Goal: Find contact information: Find contact information

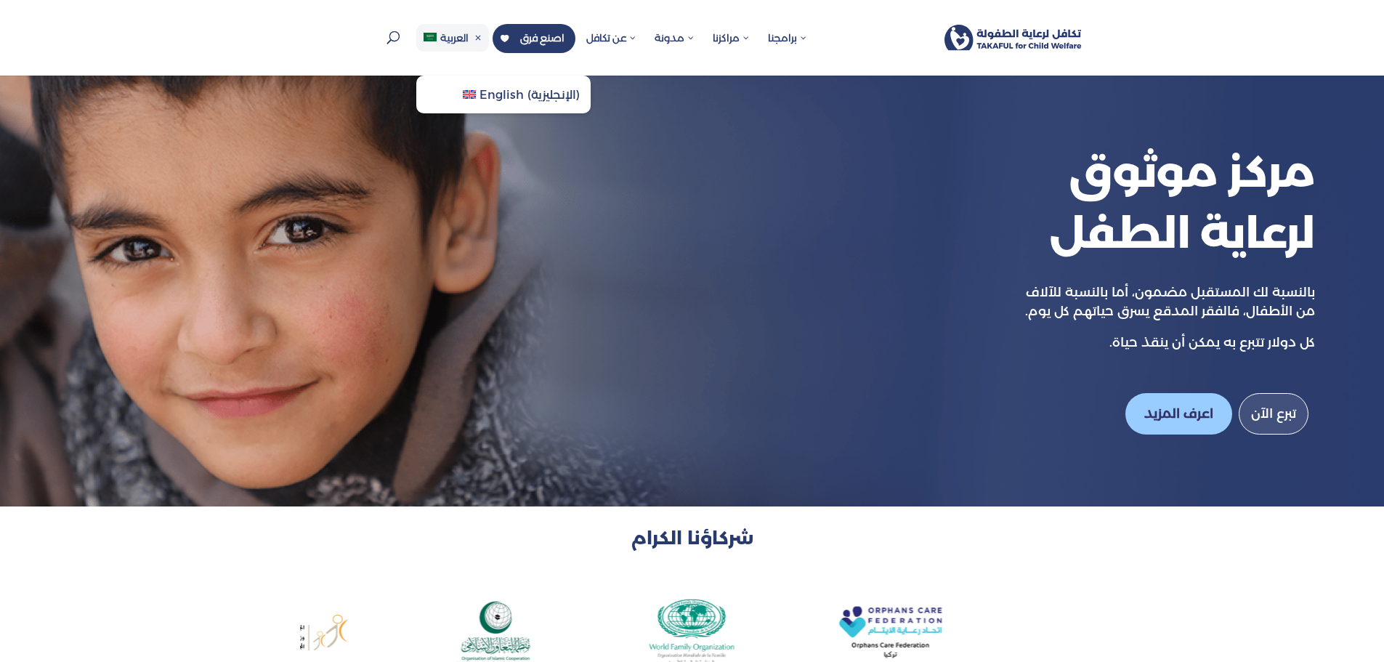
click at [457, 39] on span "العربية" at bounding box center [454, 37] width 28 height 13
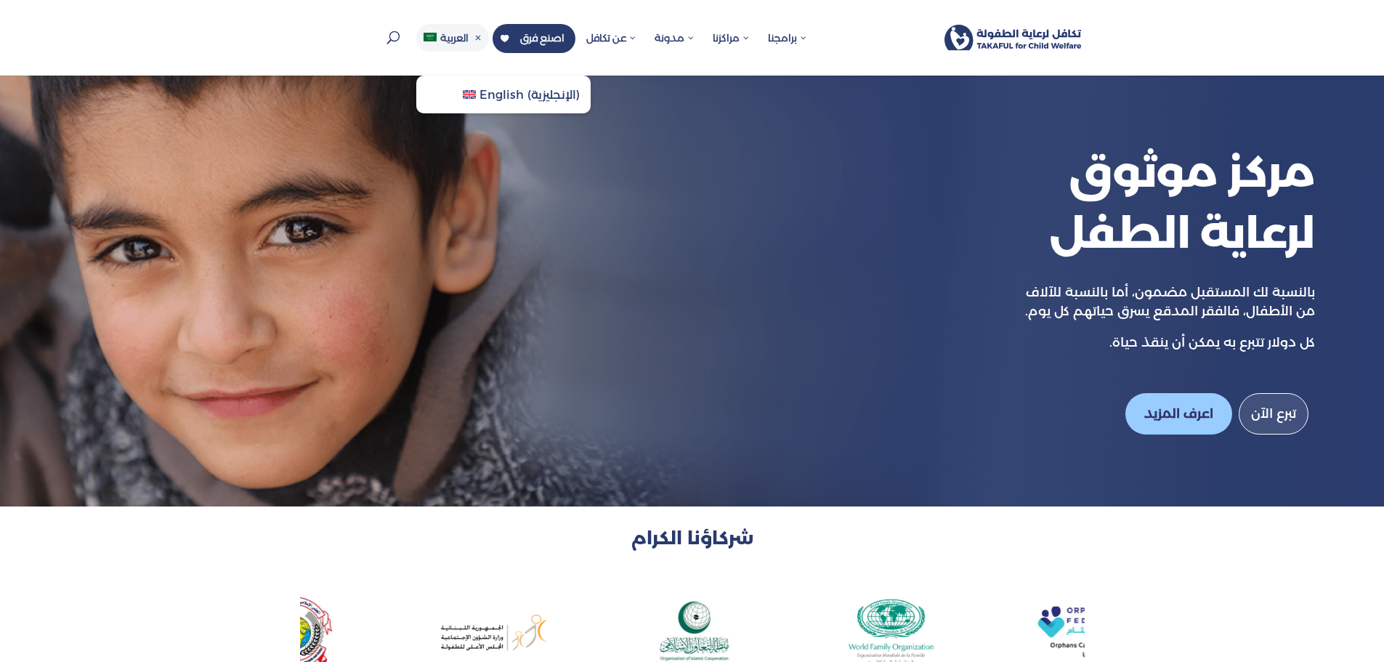
click at [481, 91] on span "English" at bounding box center [501, 95] width 44 height 14
drag, startPoint x: 397, startPoint y: 46, endPoint x: 472, endPoint y: 425, distance: 385.7
drag, startPoint x: 649, startPoint y: 179, endPoint x: 664, endPoint y: 474, distance: 295.2
drag, startPoint x: 664, startPoint y: 474, endPoint x: 664, endPoint y: 488, distance: 14.5
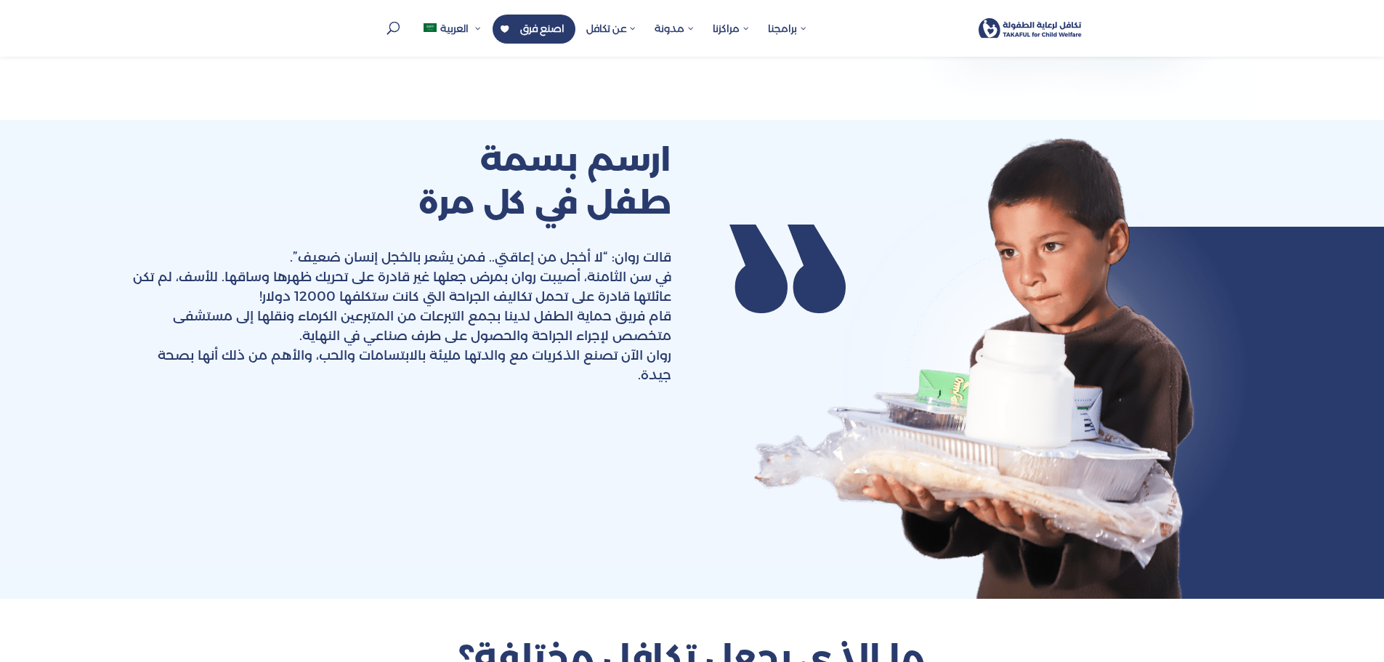
scroll to position [3507, 0]
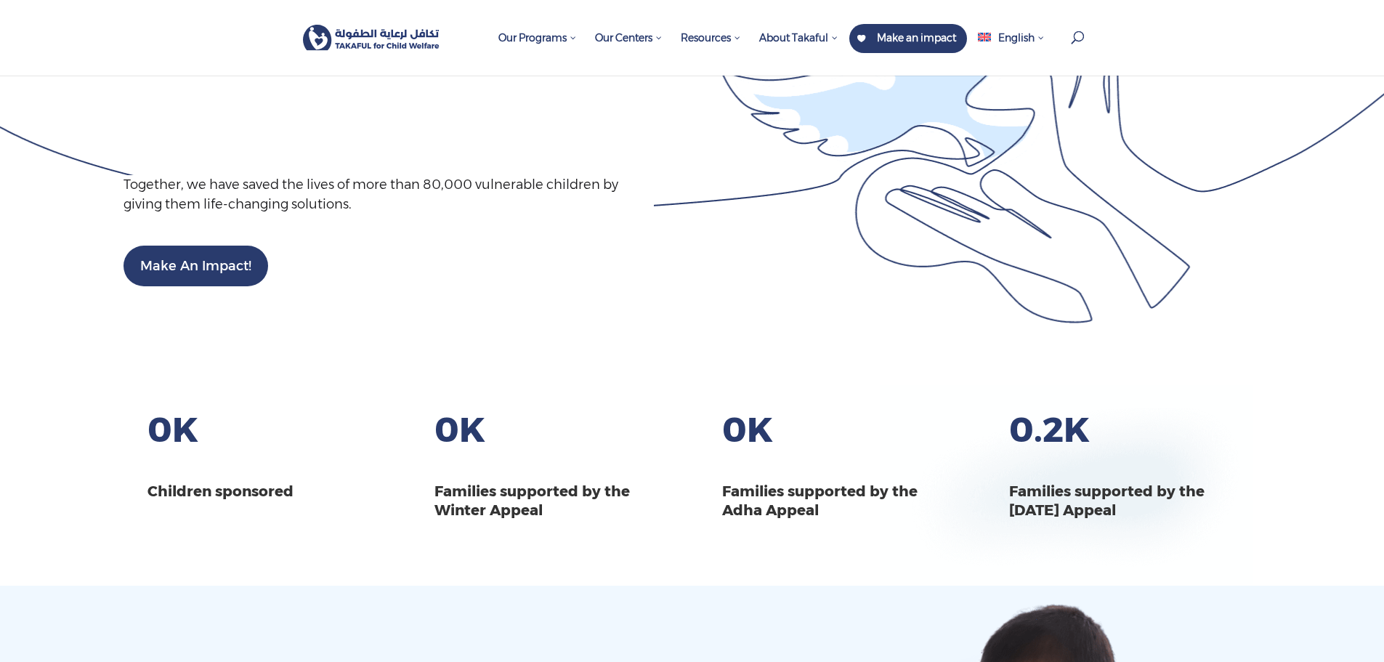
scroll to position [3024, 0]
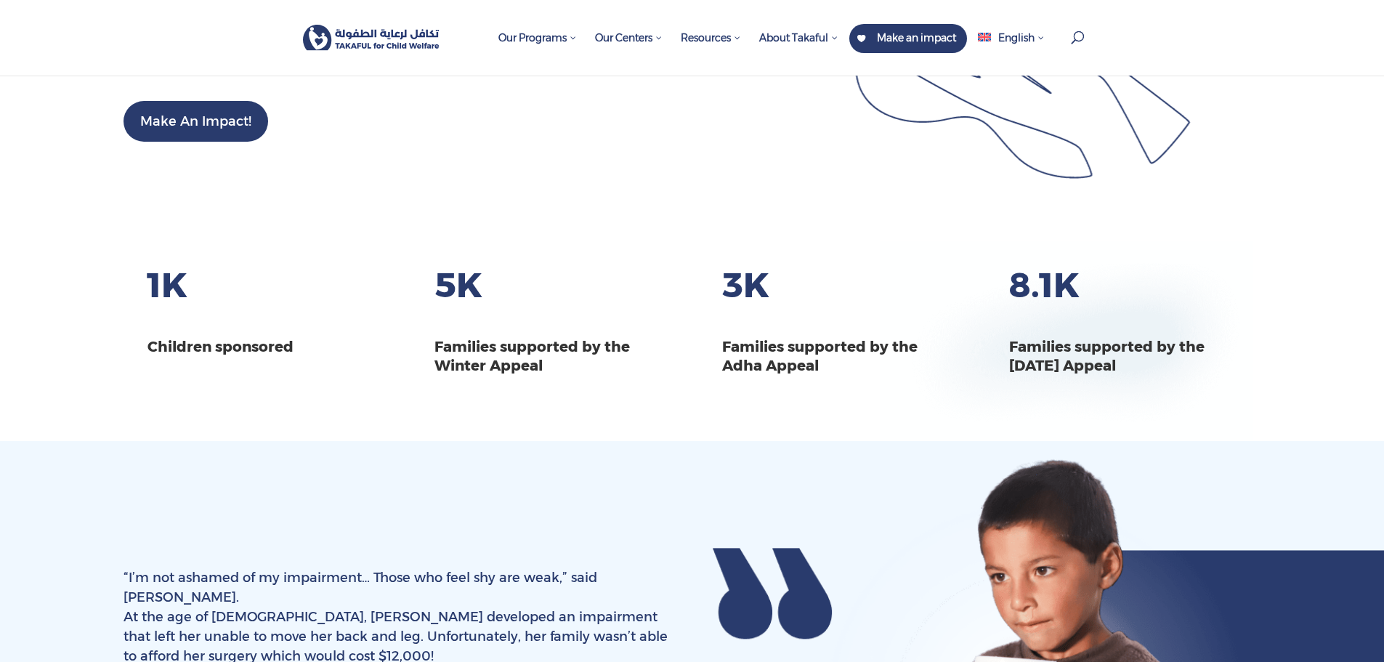
drag, startPoint x: 654, startPoint y: 378, endPoint x: 703, endPoint y: 622, distance: 248.8
drag, startPoint x: 787, startPoint y: 503, endPoint x: 799, endPoint y: 658, distance: 155.9
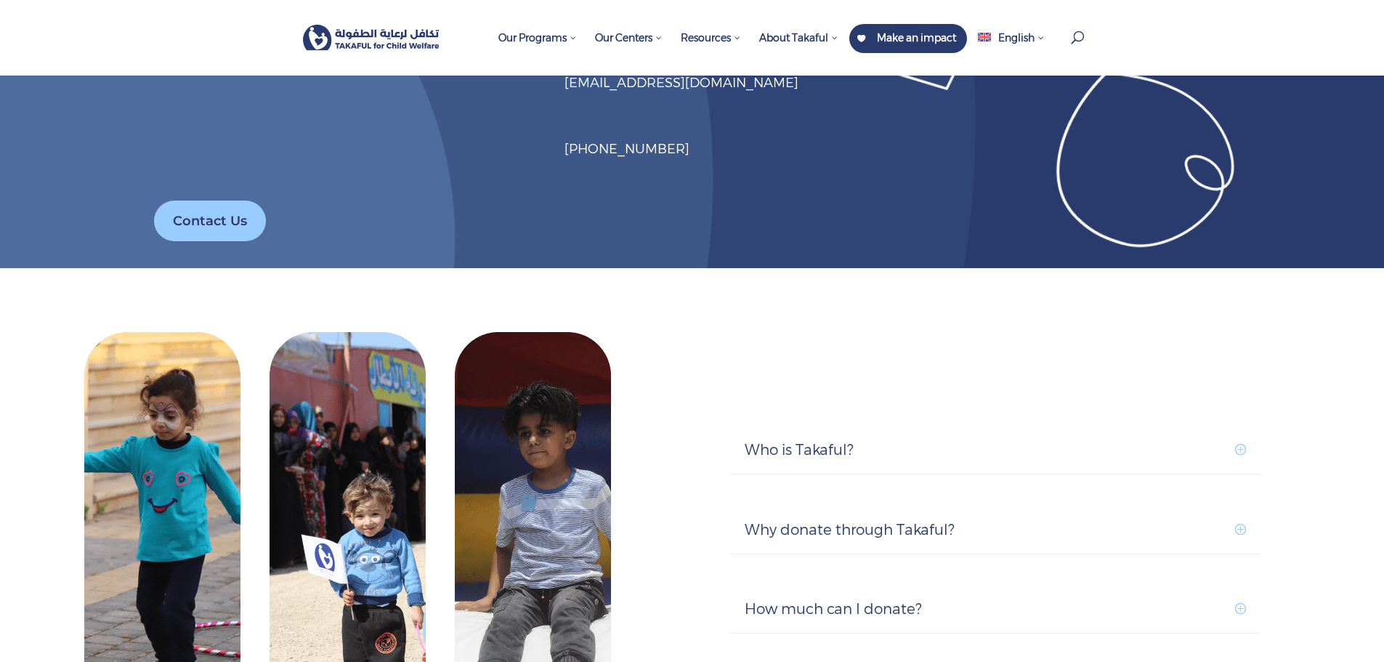
scroll to position [3896, 0]
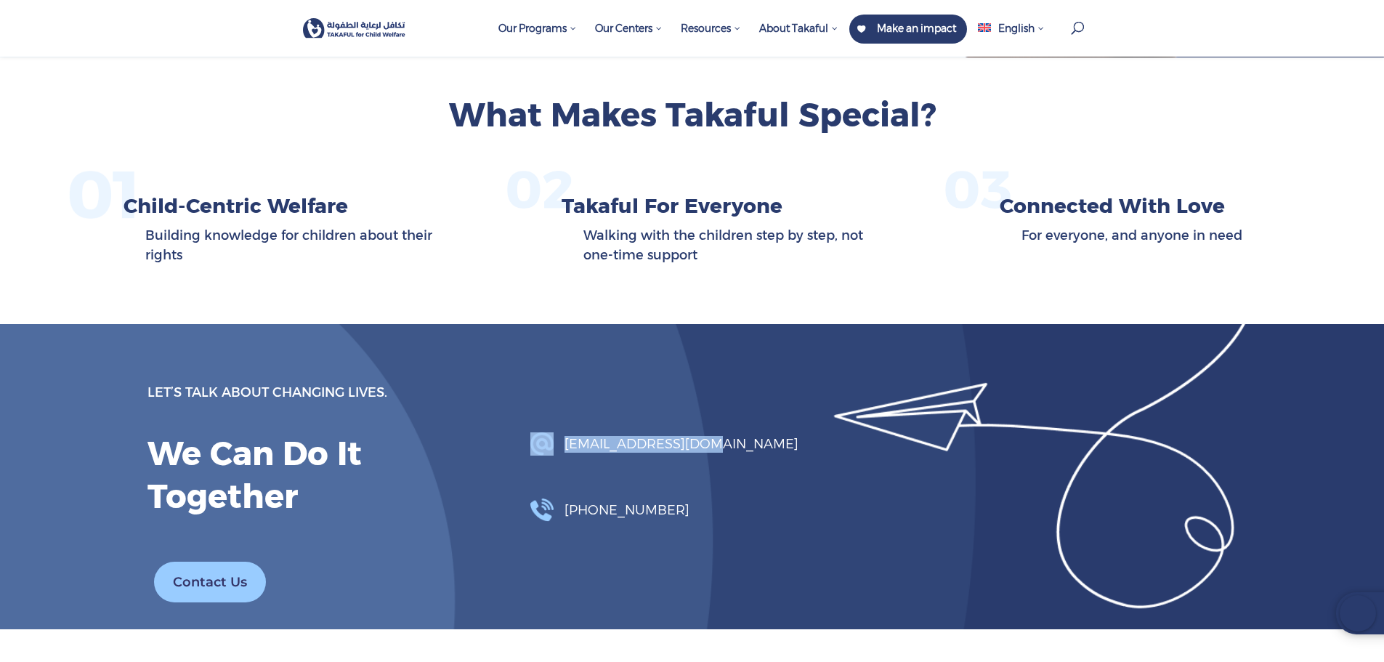
drag, startPoint x: 521, startPoint y: 433, endPoint x: 748, endPoint y: 429, distance: 227.4
click at [748, 429] on div "Let’s Talk About Changing Lives. We Can Do It Together Contact Us info@takafulw…" at bounding box center [691, 495] width 1089 height 265
click at [748, 429] on div "info@takafulweb.org +961 76 077 110" at bounding box center [691, 454] width 323 height 143
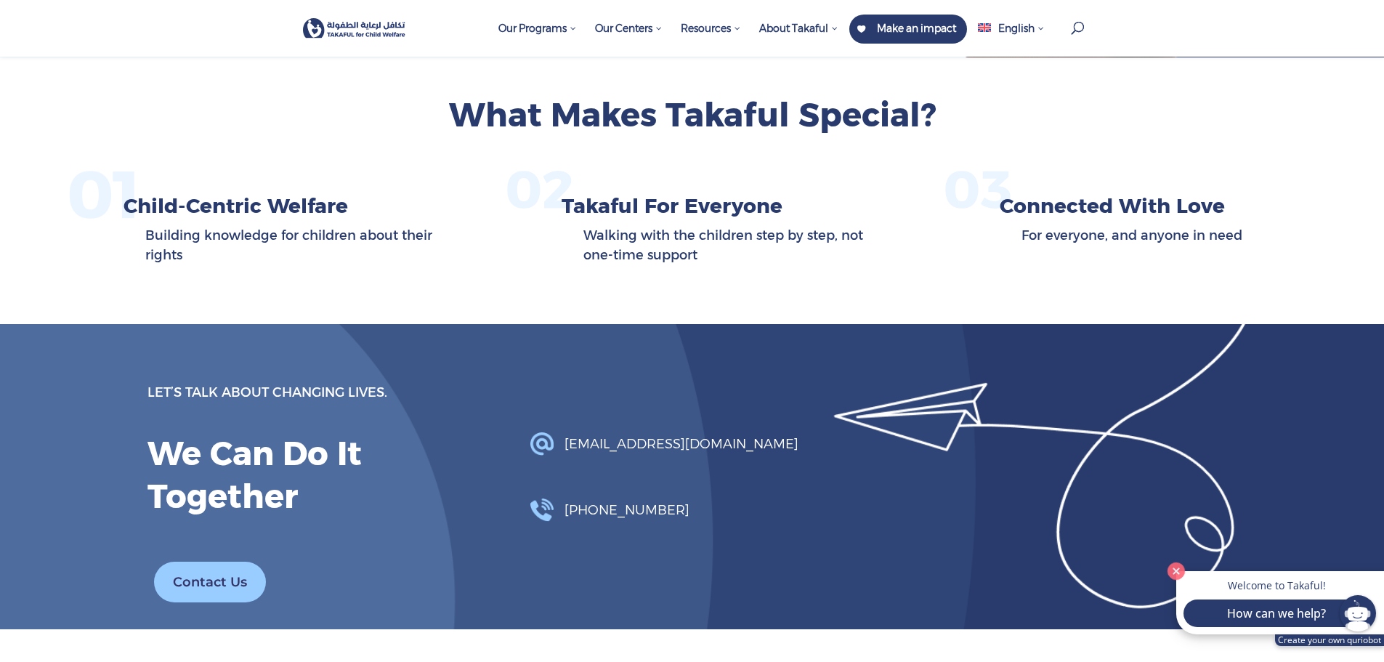
click at [342, 362] on div "Let’s Talk About Changing Lives. We Can Do It Together Contact Us info@takafulw…" at bounding box center [692, 476] width 1384 height 305
drag, startPoint x: 717, startPoint y: 447, endPoint x: 569, endPoint y: 447, distance: 148.2
click at [569, 447] on h4 "[EMAIL_ADDRESS][DOMAIN_NAME]" at bounding box center [708, 448] width 289 height 24
click at [569, 447] on link "[EMAIL_ADDRESS][DOMAIN_NAME]" at bounding box center [681, 444] width 234 height 16
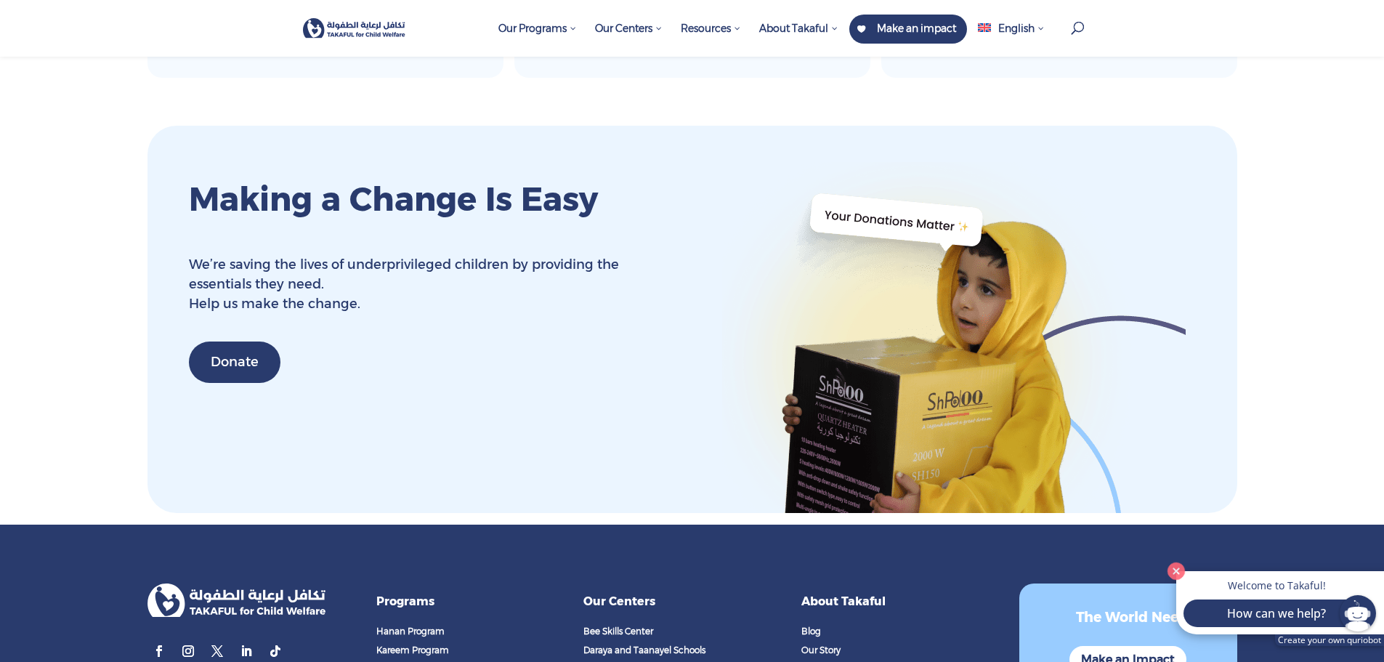
scroll to position [5732, 0]
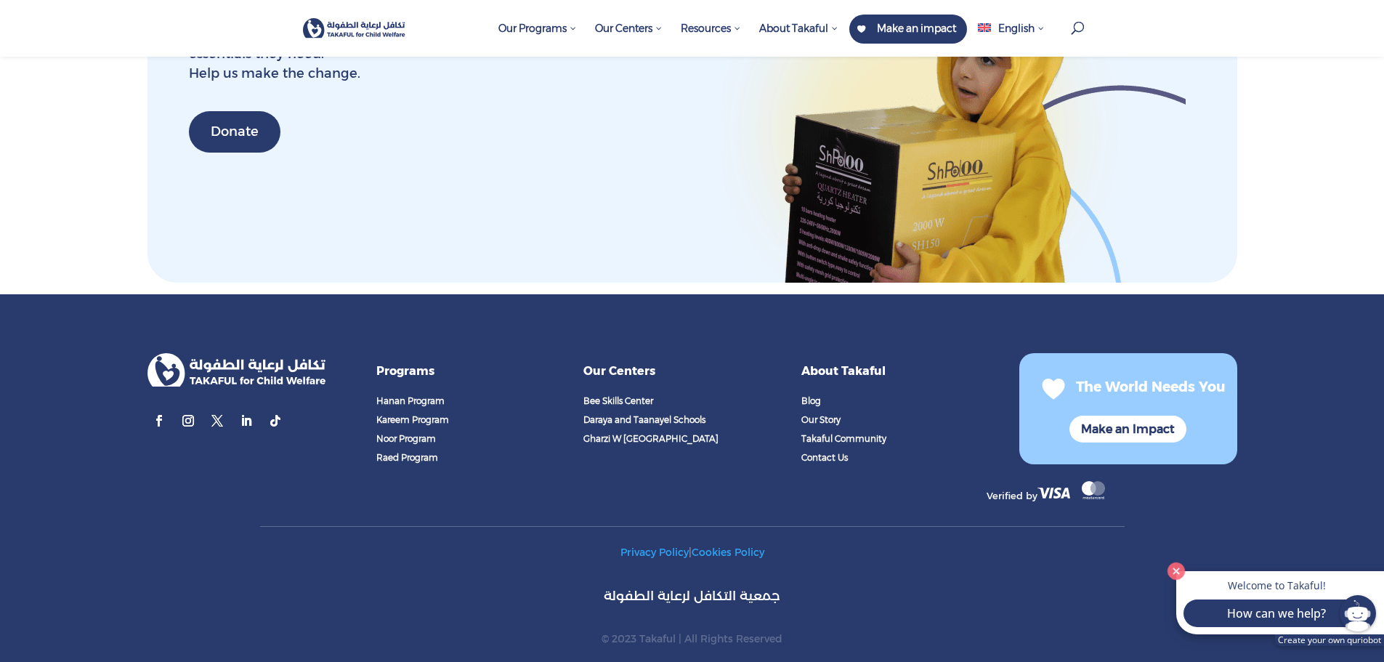
click at [428, 513] on div "Privacy Policy | Cookies Policy جمعية التكافل لرعاية الطفولة © 2023 Takaful | A…" at bounding box center [692, 587] width 864 height 162
click at [826, 447] on ul "Blog Our Story Takaful Community Contact Us" at bounding box center [910, 432] width 218 height 76
click at [826, 452] on span "Contact Us" at bounding box center [824, 457] width 46 height 11
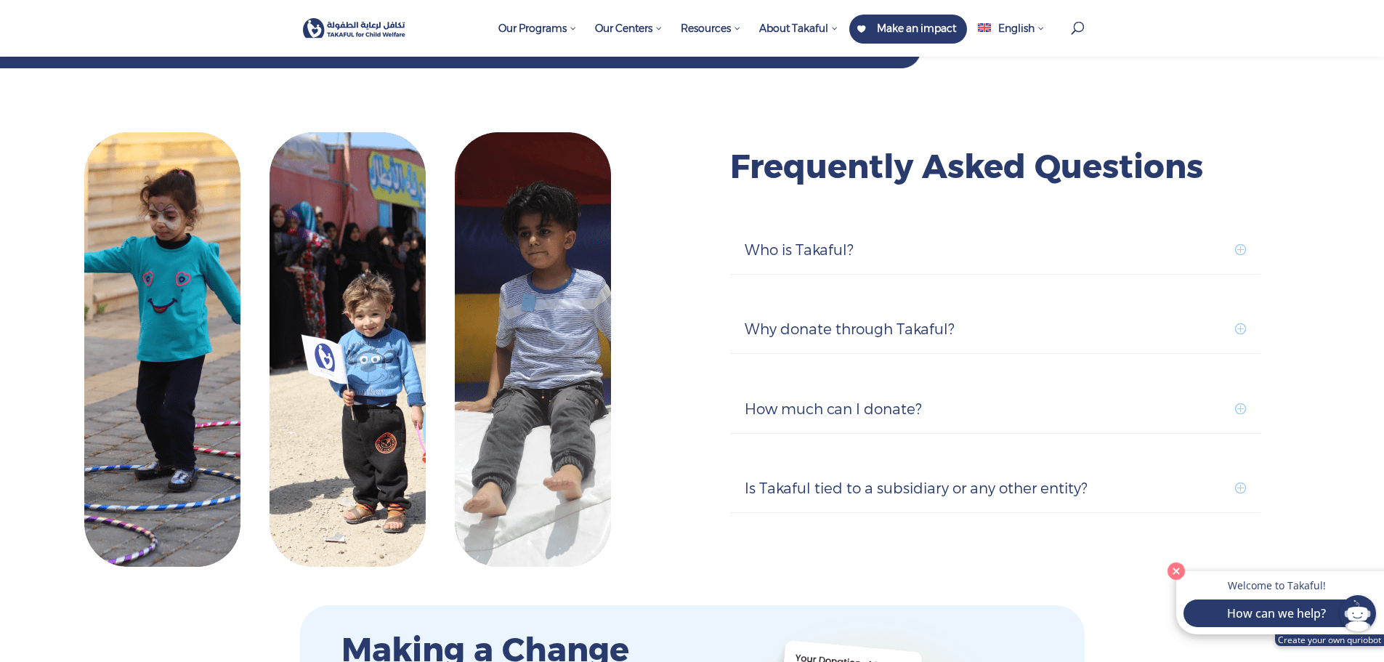
scroll to position [1380, 0]
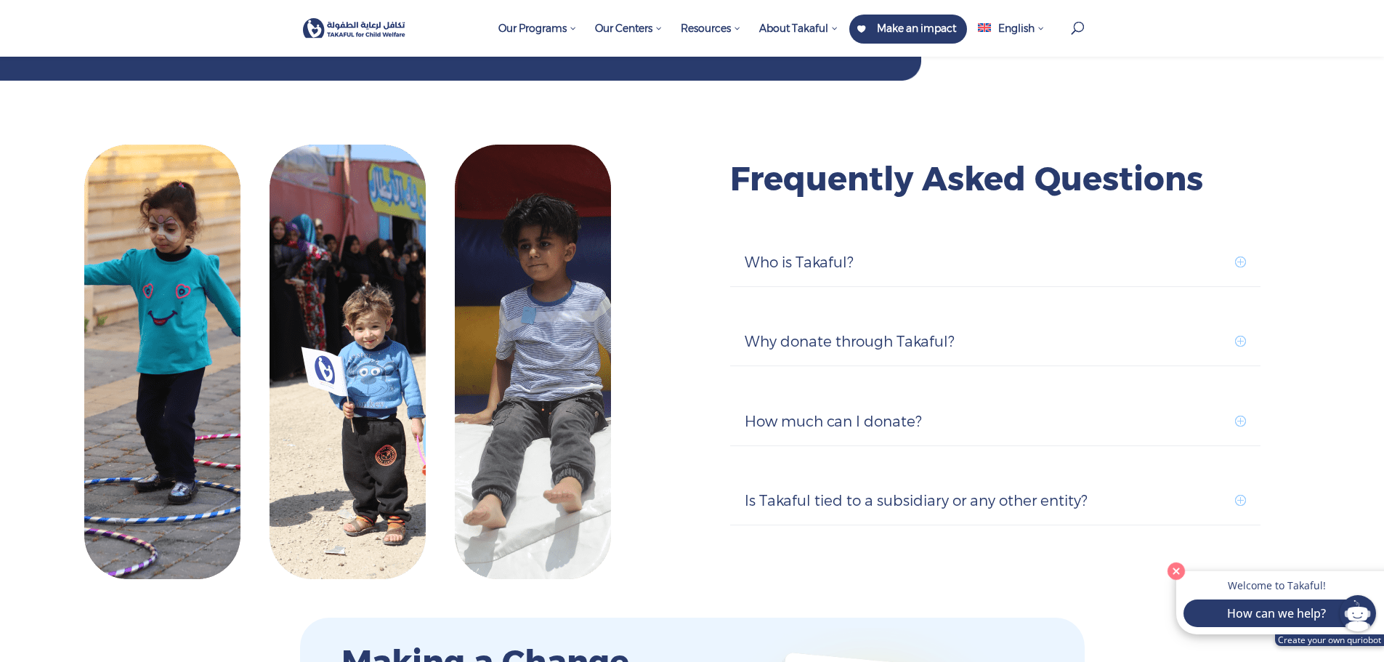
click at [835, 253] on h5 "Who is Takaful?" at bounding box center [994, 262] width 501 height 19
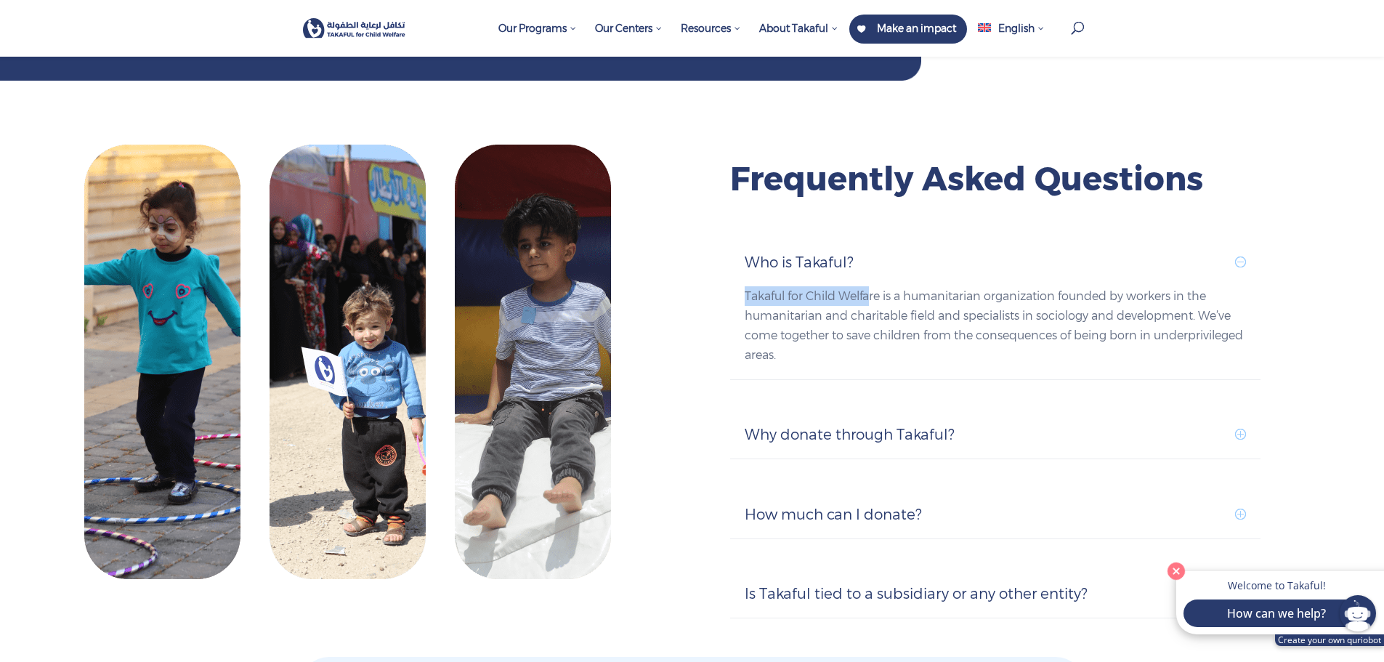
drag, startPoint x: 741, startPoint y: 263, endPoint x: 869, endPoint y: 265, distance: 127.8
click at [869, 265] on div "Who is Takaful? Takaful for Child Welfare is a humanitarian organization founde…" at bounding box center [995, 309] width 530 height 142
click at [883, 286] on p "Takaful for Child Welfare is a humanitarian organization founded by workers in …" at bounding box center [994, 325] width 501 height 78
drag, startPoint x: 883, startPoint y: 267, endPoint x: 739, endPoint y: 267, distance: 144.5
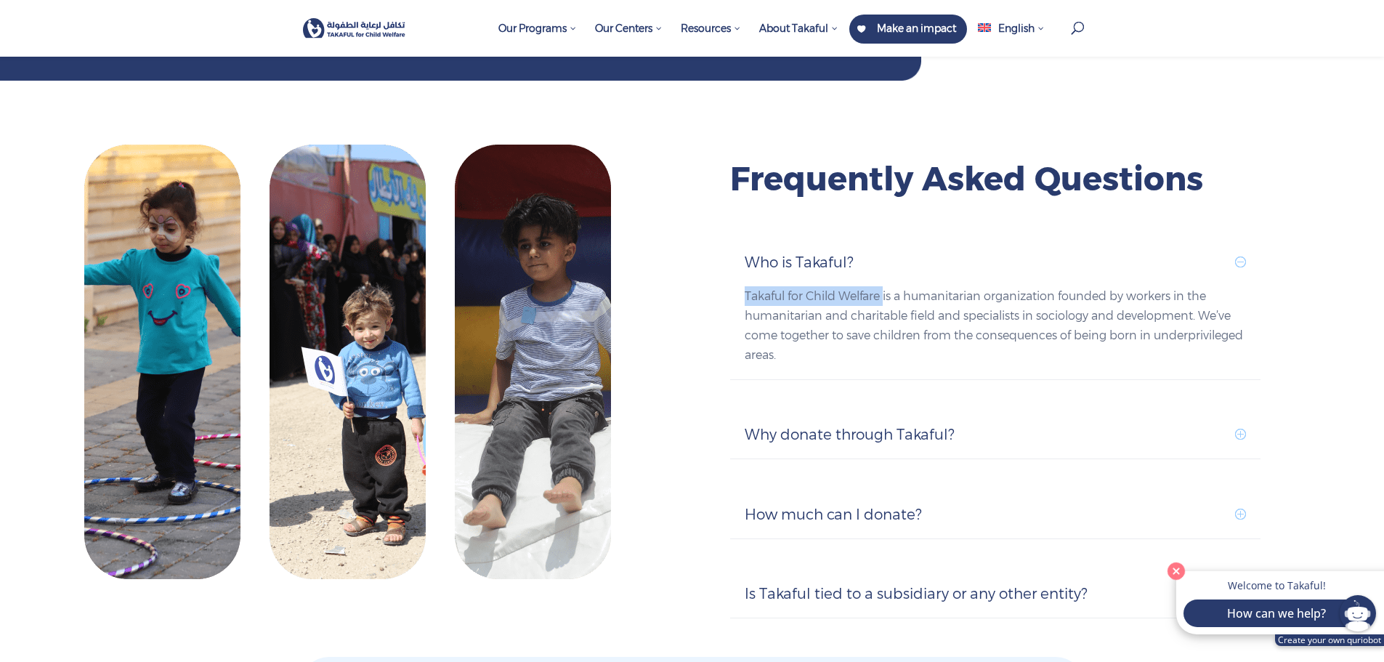
click at [739, 267] on div "Who is Takaful? Takaful for Child Welfare is a humanitarian organization founde…" at bounding box center [995, 309] width 530 height 142
copy p "Takaful for Child Welfare"
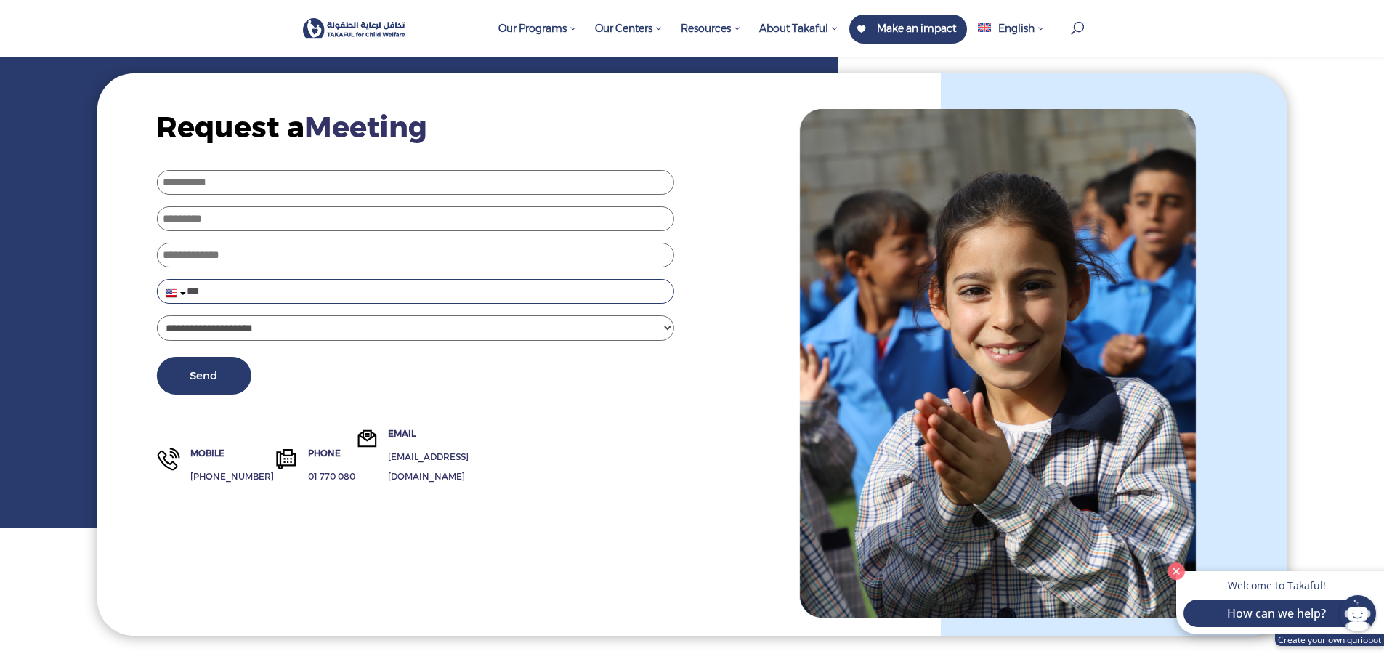
scroll to position [73, 0]
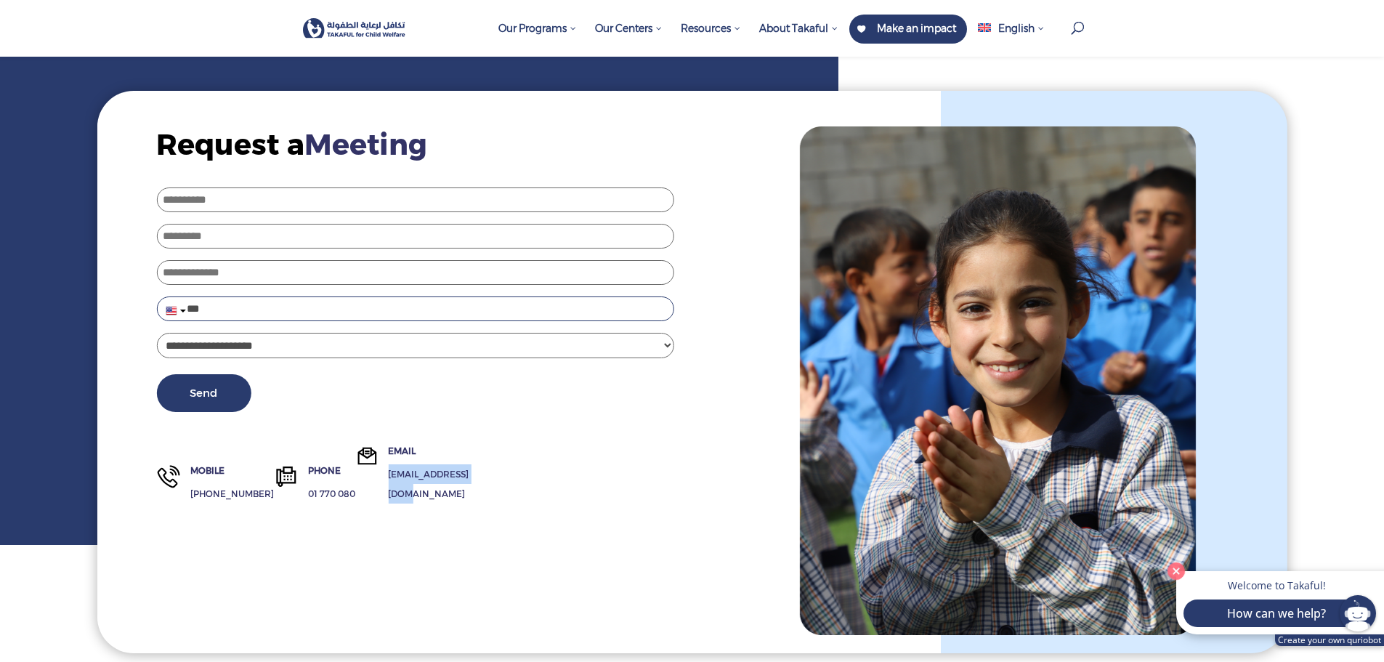
drag, startPoint x: 370, startPoint y: 487, endPoint x: 495, endPoint y: 487, distance: 124.2
click at [495, 487] on div "Request a Meeting contact us page First Name (Required) Last Name (Required) Em…" at bounding box center [385, 308] width 577 height 434
copy p "[EMAIL_ADDRESS][DOMAIN_NAME]"
click at [308, 484] on p "01 770 080" at bounding box center [331, 494] width 47 height 20
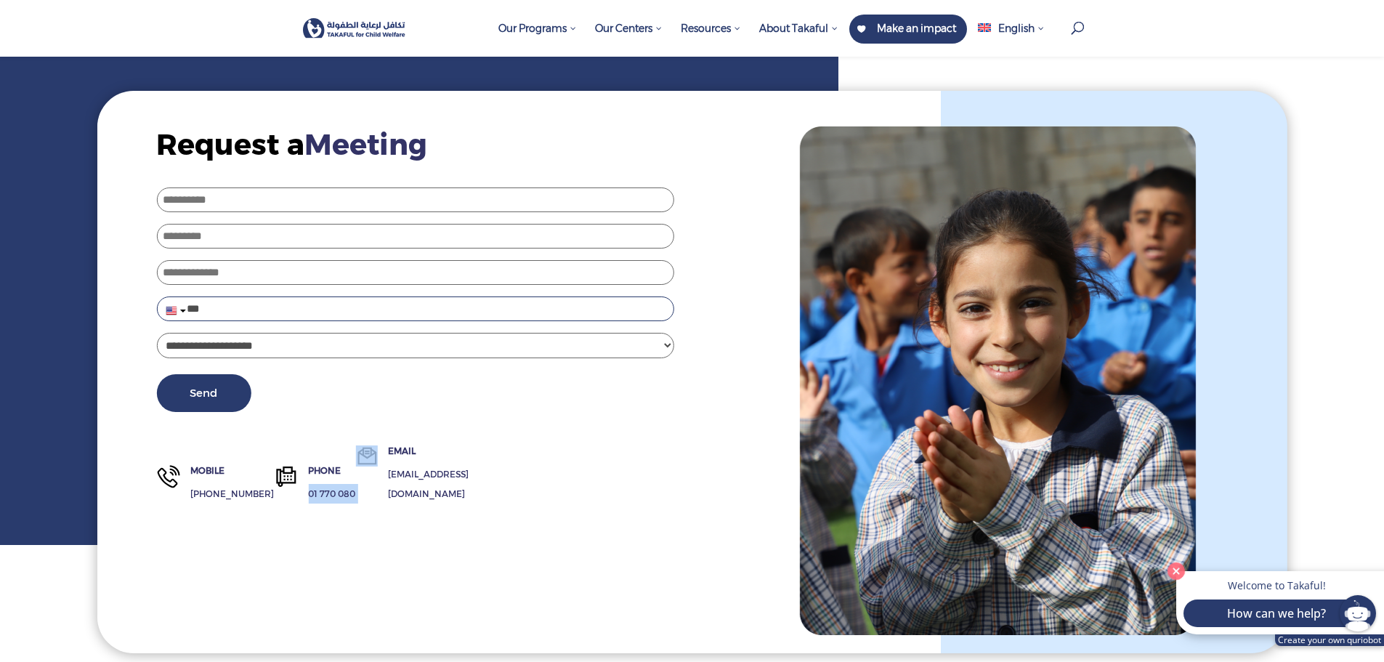
click at [308, 484] on p "01 770 080" at bounding box center [331, 494] width 47 height 20
copy div "01 770 080"
click at [239, 490] on p "+961 76 077 110" at bounding box center [232, 494] width 84 height 20
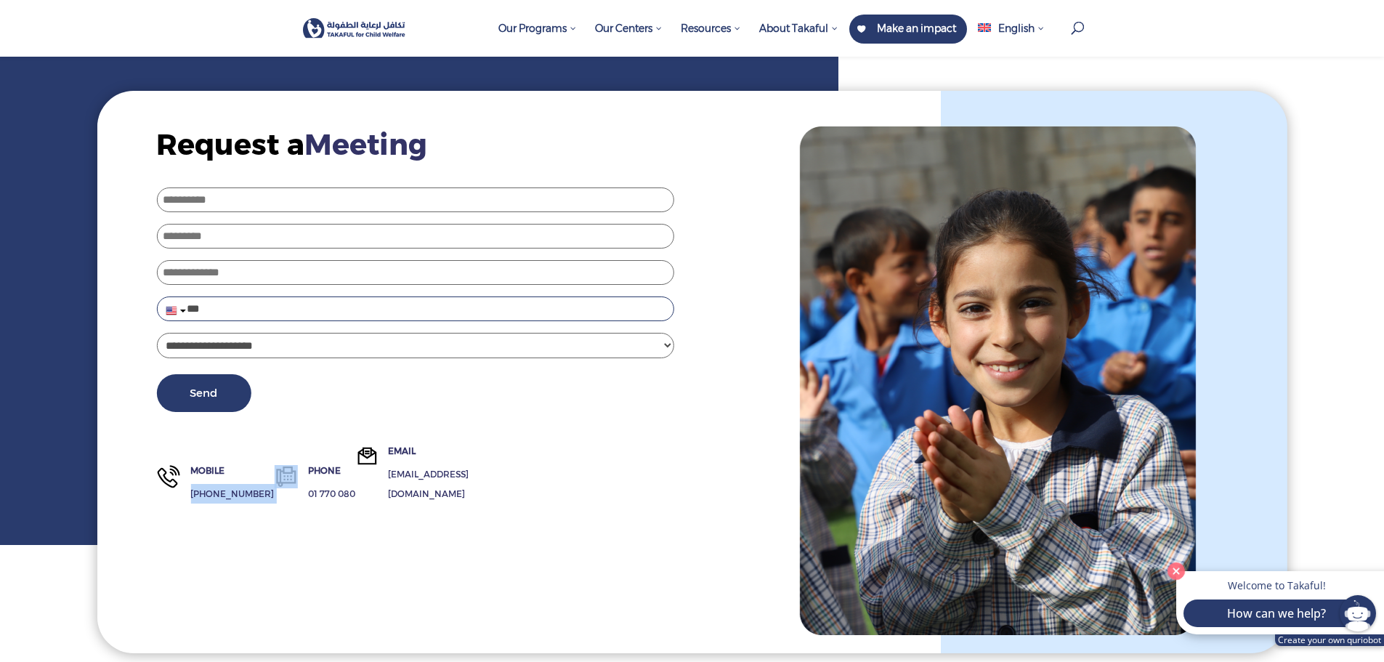
copy div "+961 76 077 110"
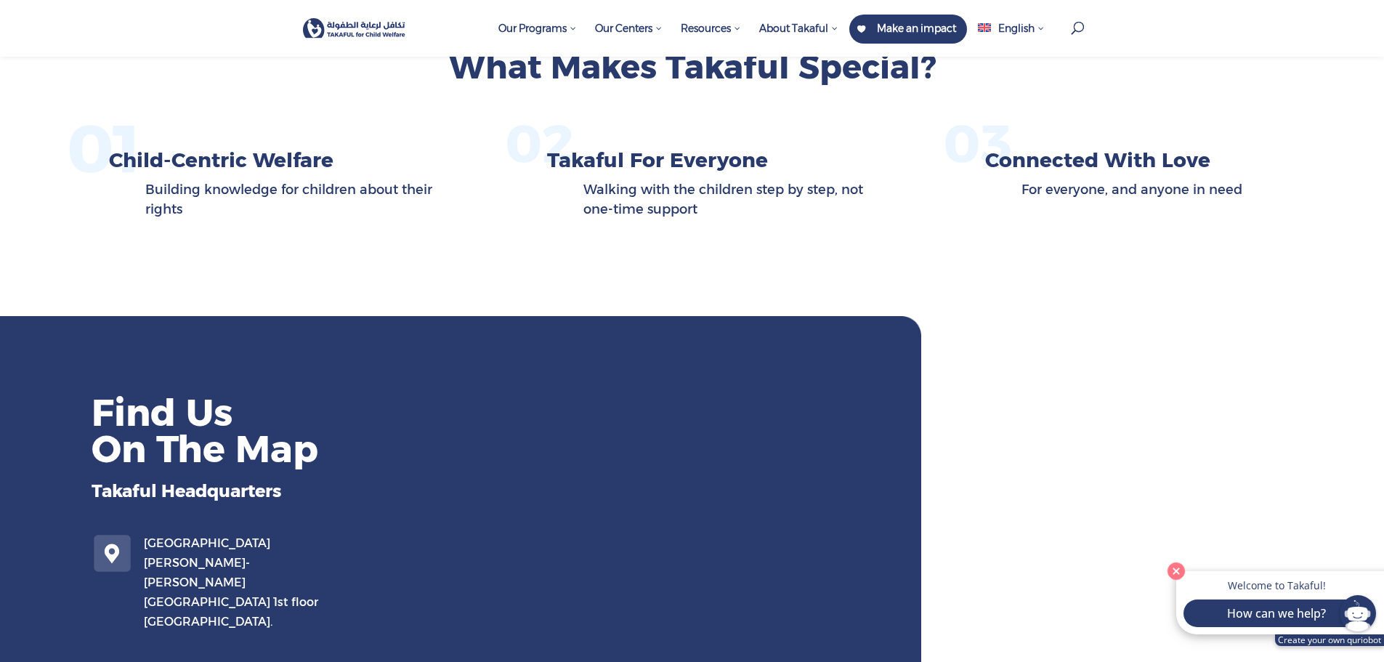
scroll to position [944, 0]
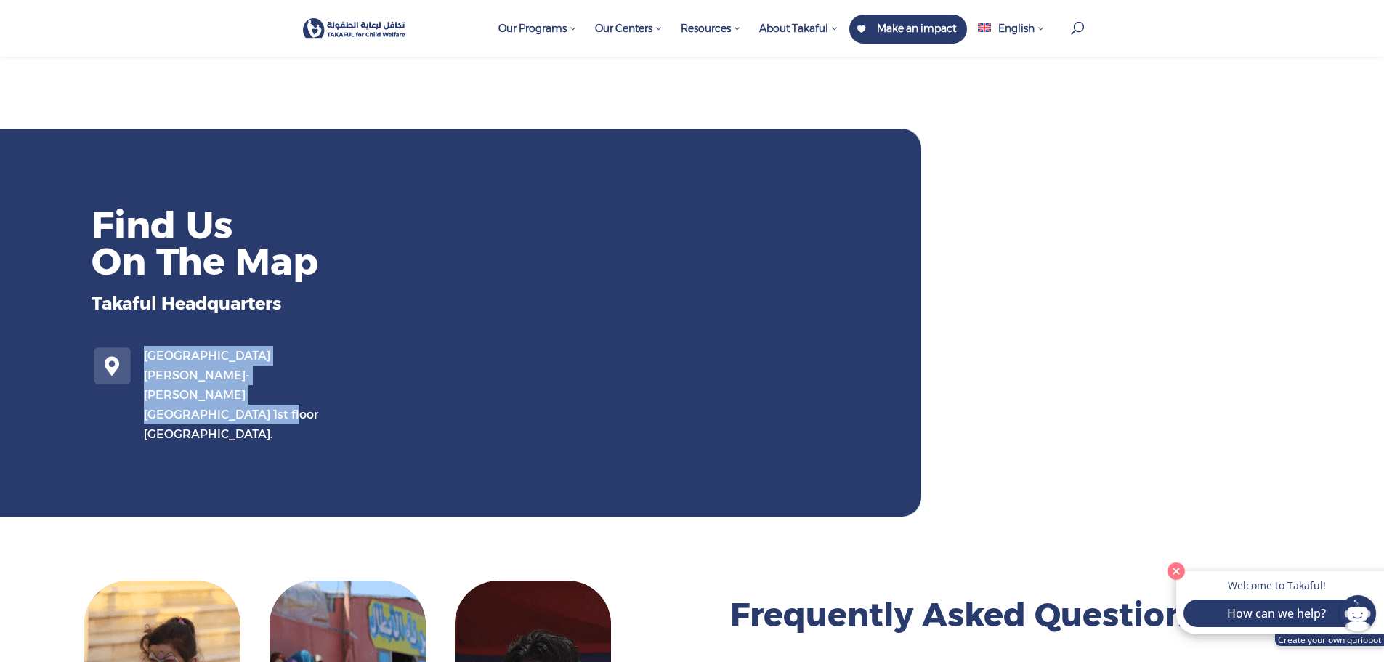
drag, startPoint x: 230, startPoint y: 396, endPoint x: 134, endPoint y: 349, distance: 106.5
click at [134, 349] on div "Verdun- Habib Srour Street- Issam Barghout building 1st floor Beirut." at bounding box center [230, 395] width 194 height 98
copy p "Verdun- Habib Srour Street- Issam Barghout building 1st floor Beirut."
